Goal: Task Accomplishment & Management: Use online tool/utility

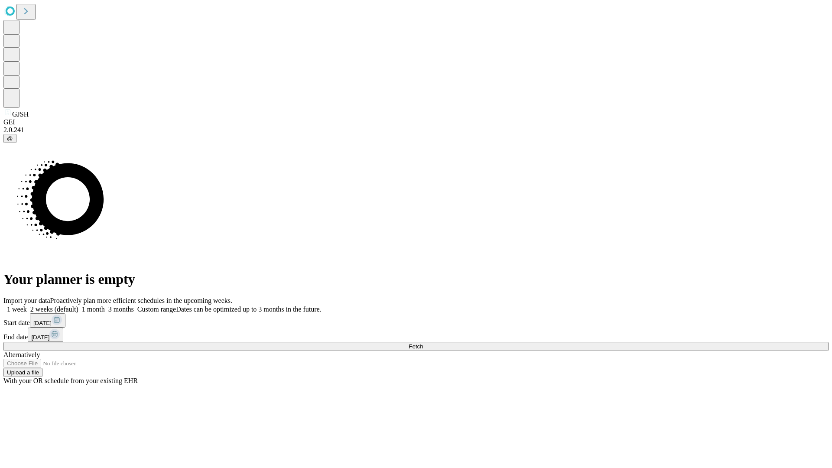
click at [423, 343] on span "Fetch" at bounding box center [416, 346] width 14 height 7
